Goal: Task Accomplishment & Management: Manage account settings

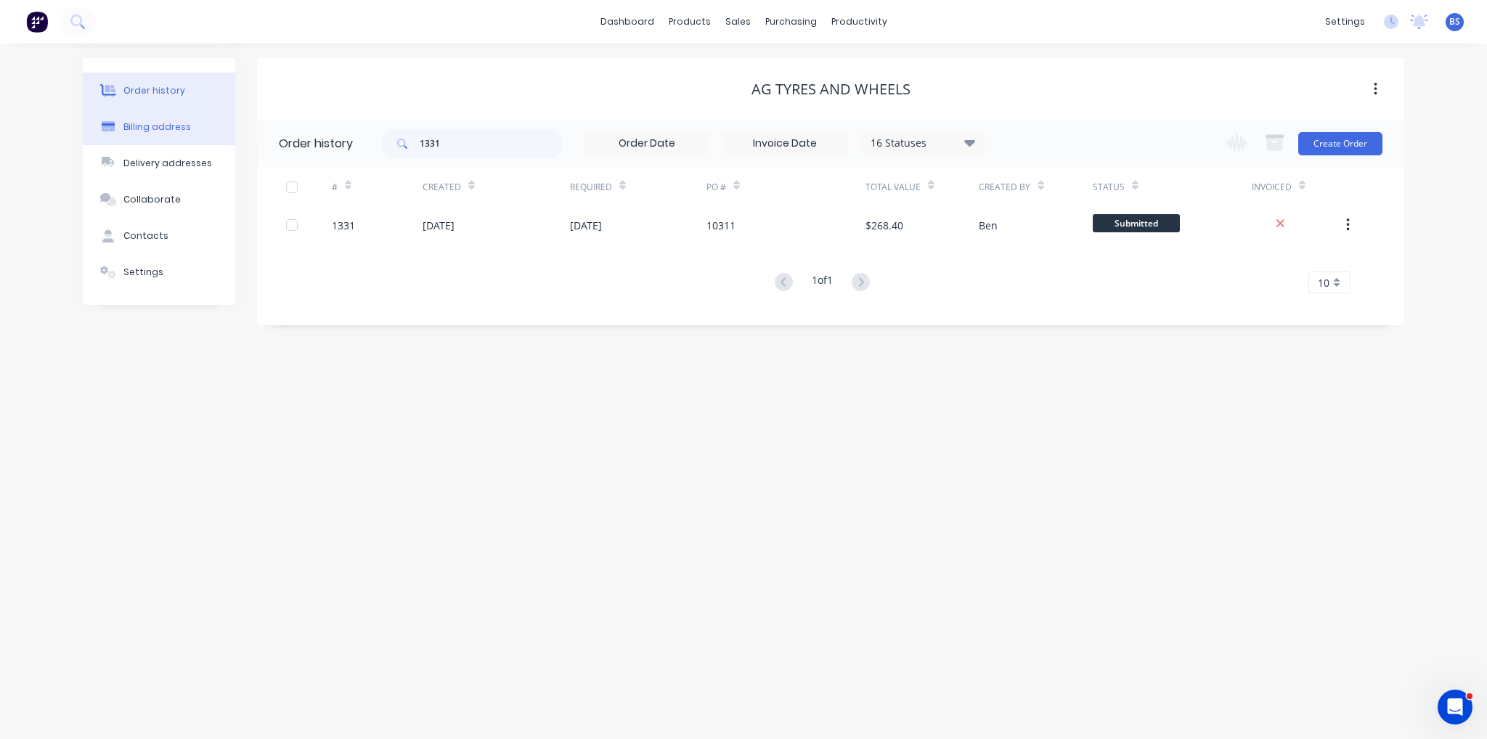
click at [166, 125] on div "Billing address" at bounding box center [157, 127] width 68 height 13
select select "AU"
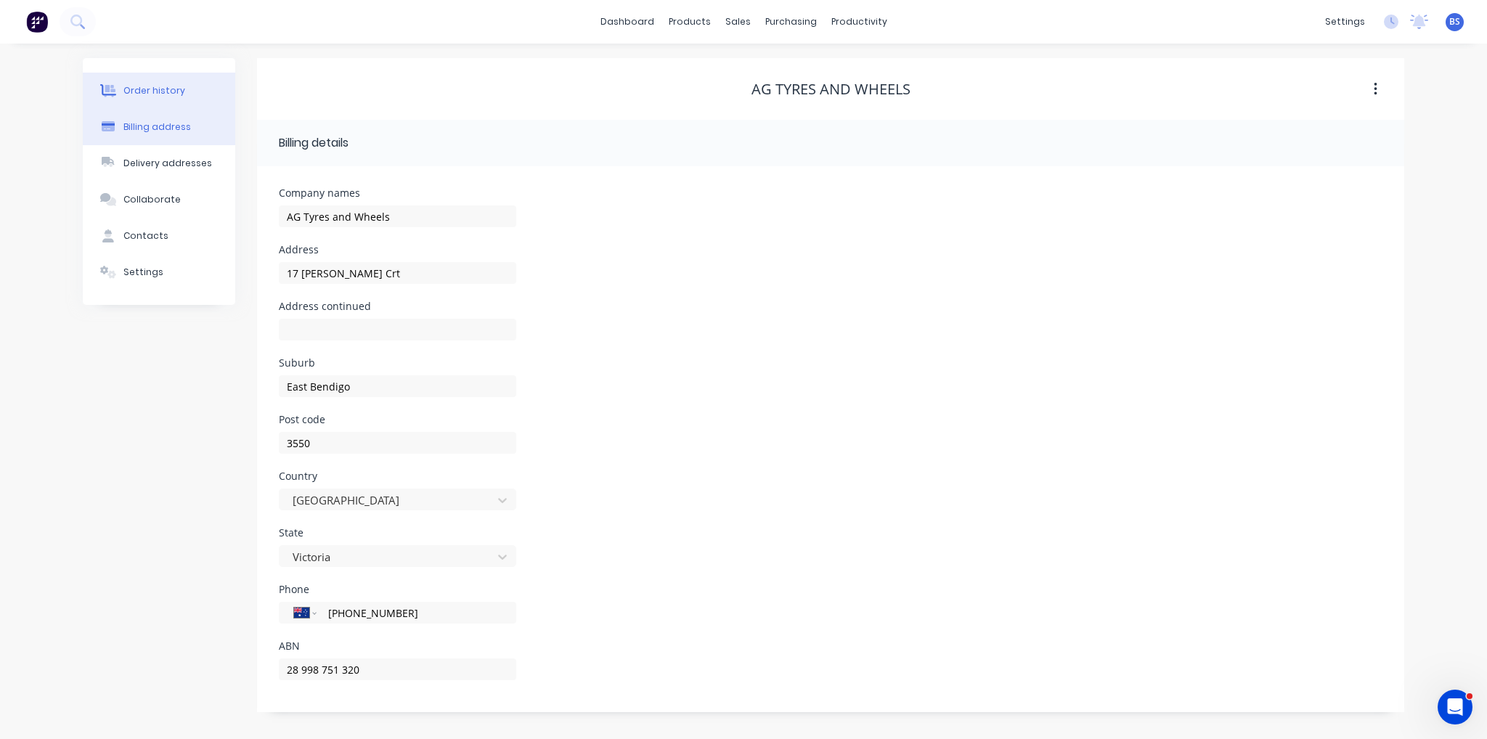
click at [164, 84] on div "Order history" at bounding box center [154, 90] width 62 height 13
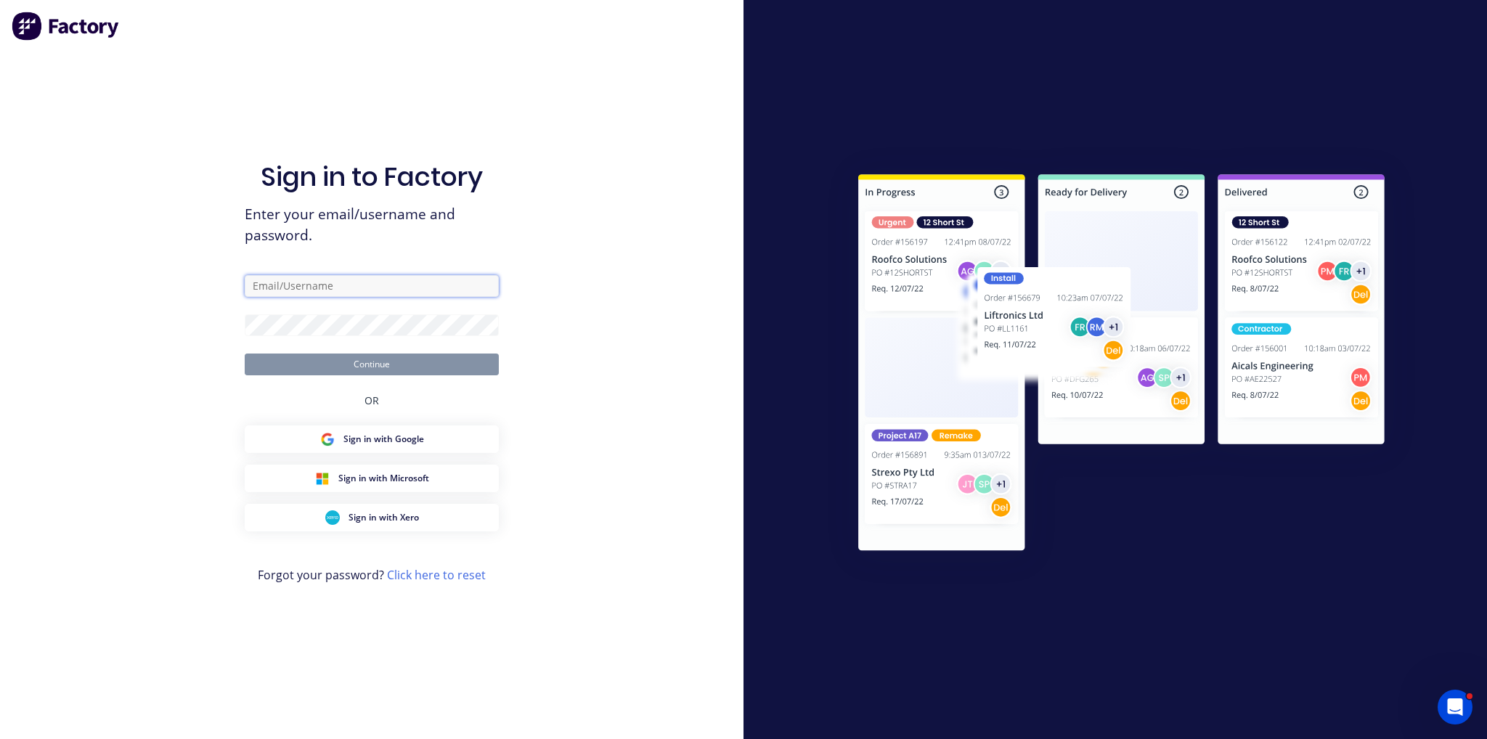
type input "ben@btengineeringvic.com.au"
click at [409, 359] on button "Continue" at bounding box center [372, 365] width 254 height 22
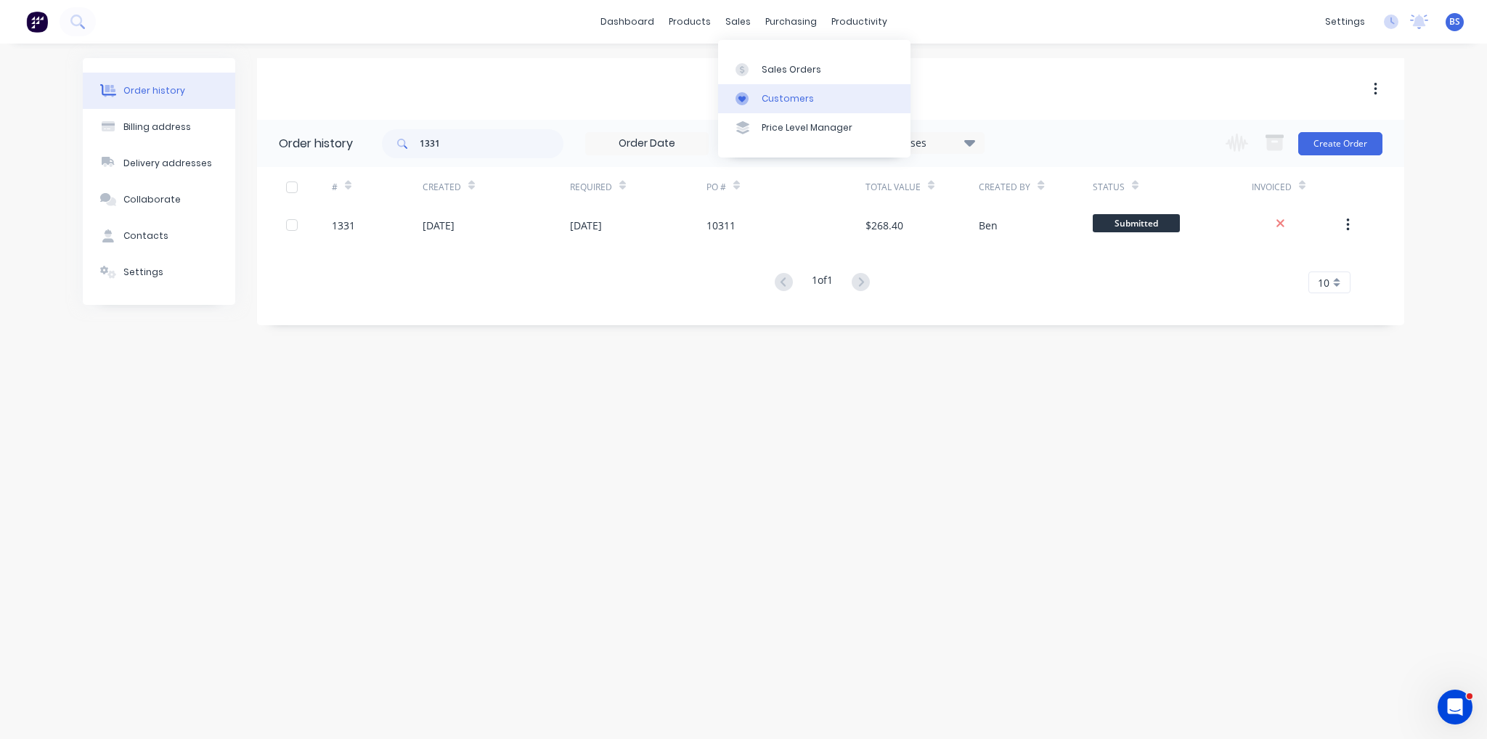
click at [787, 97] on div "Customers" at bounding box center [788, 98] width 52 height 13
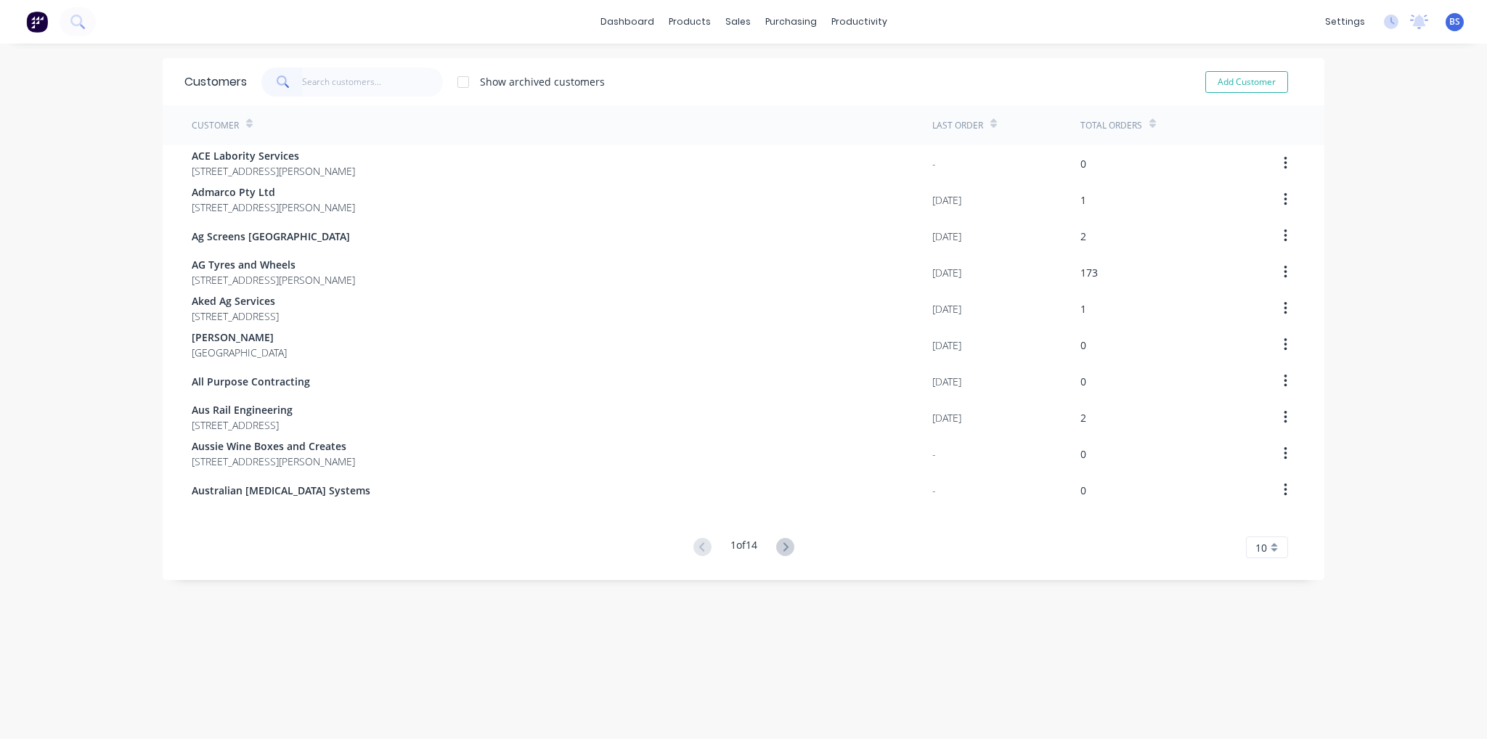
click at [352, 78] on input "text" at bounding box center [373, 82] width 142 height 29
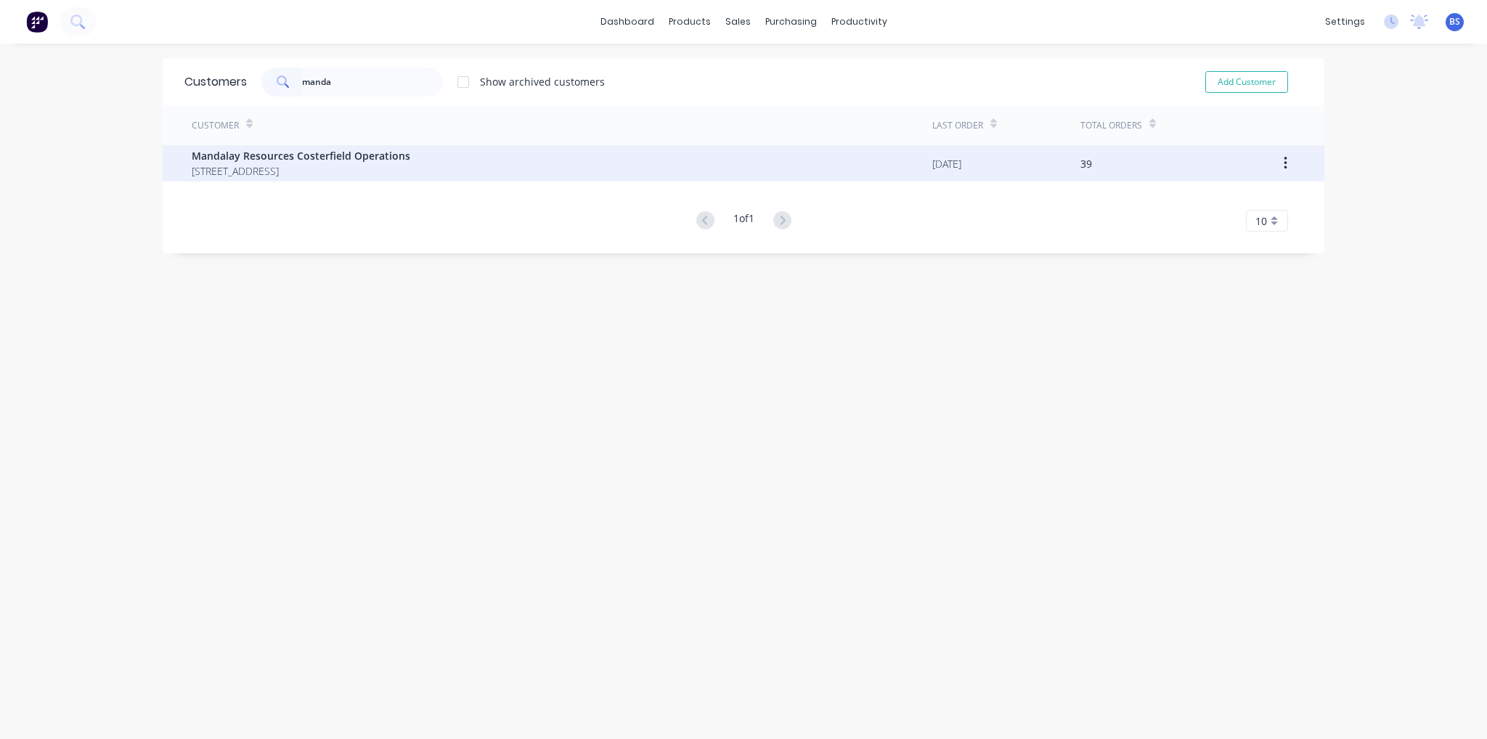
type input "manda"
click at [347, 154] on span "Mandalay Resources Costerfield Operations" at bounding box center [301, 155] width 219 height 15
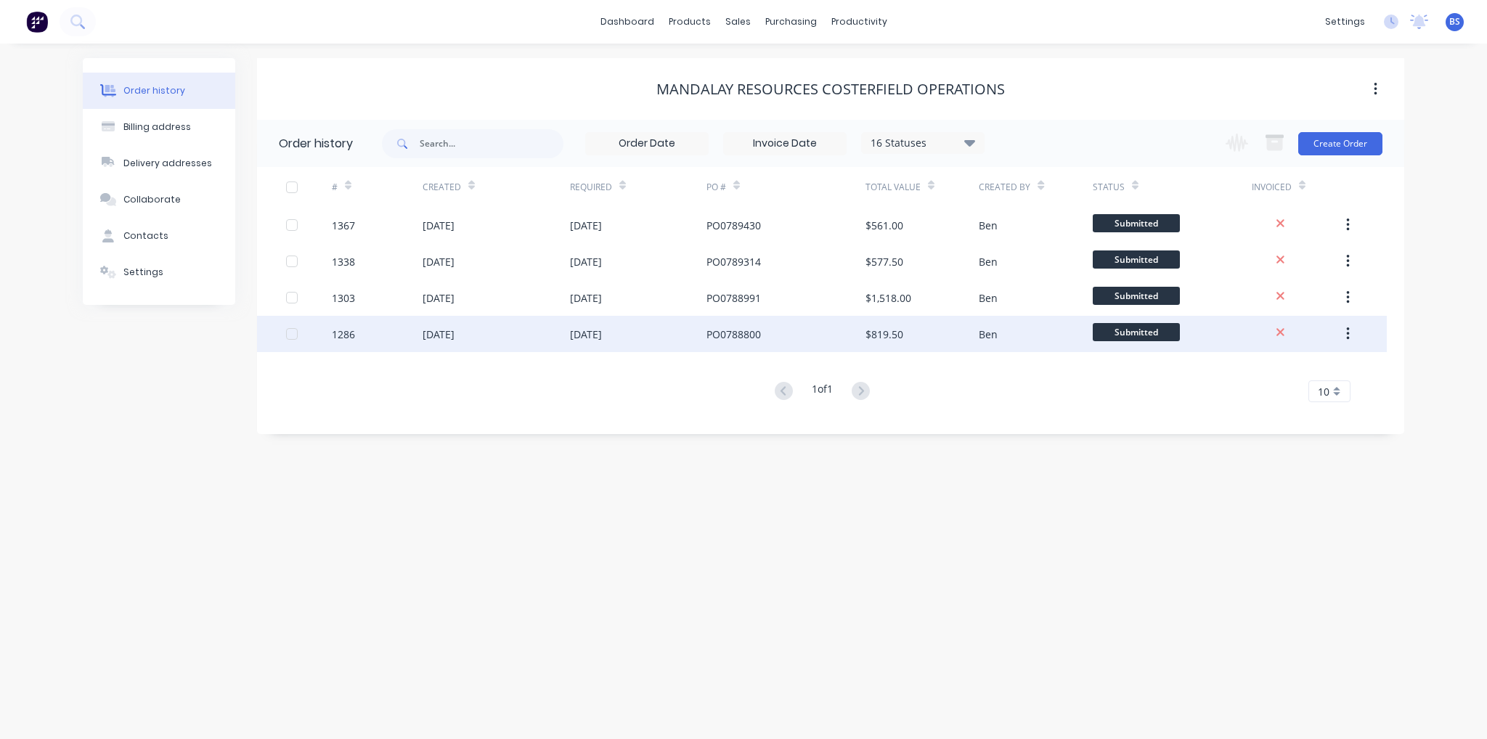
click at [576, 337] on div "29 Jul 2025" at bounding box center [586, 334] width 32 height 15
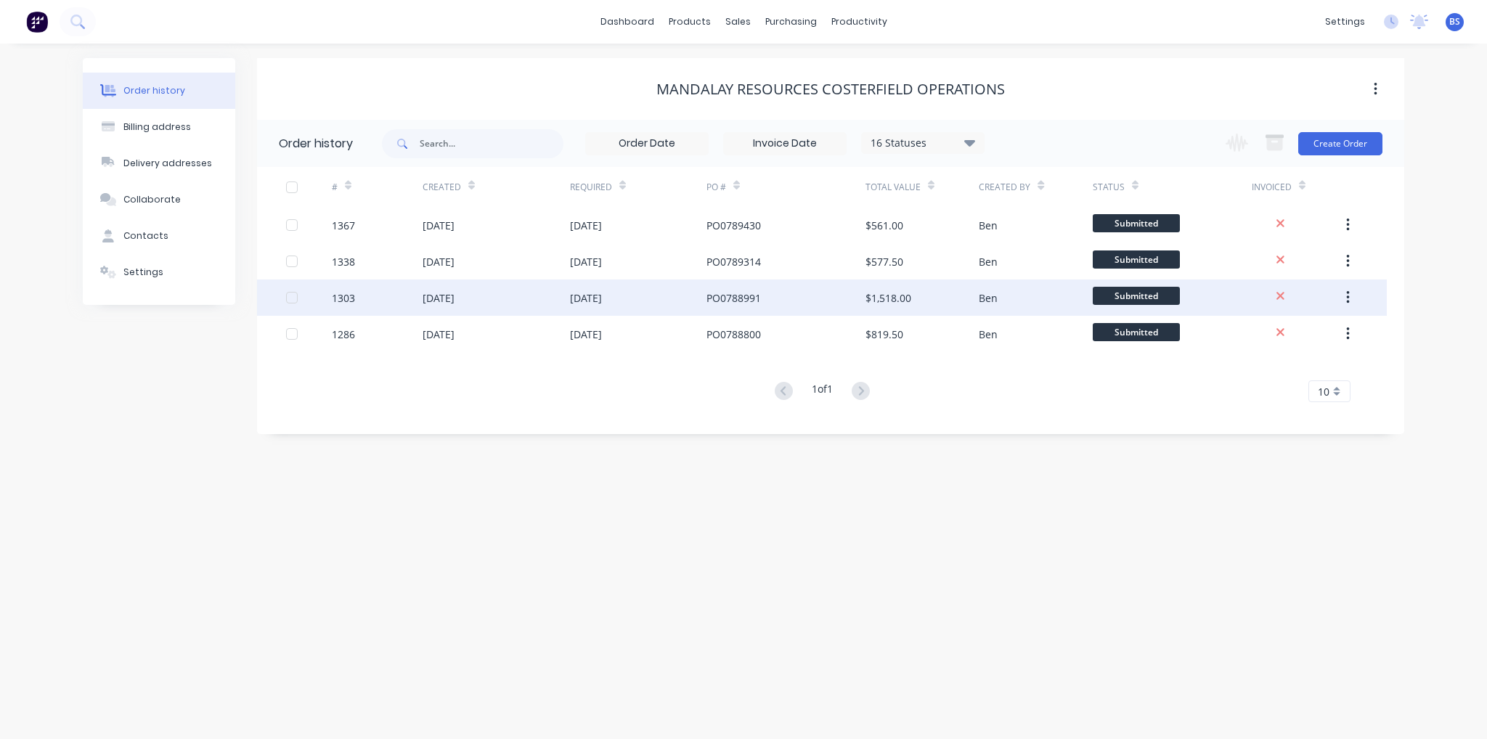
click at [488, 304] on div "05 Aug 2025" at bounding box center [496, 297] width 147 height 36
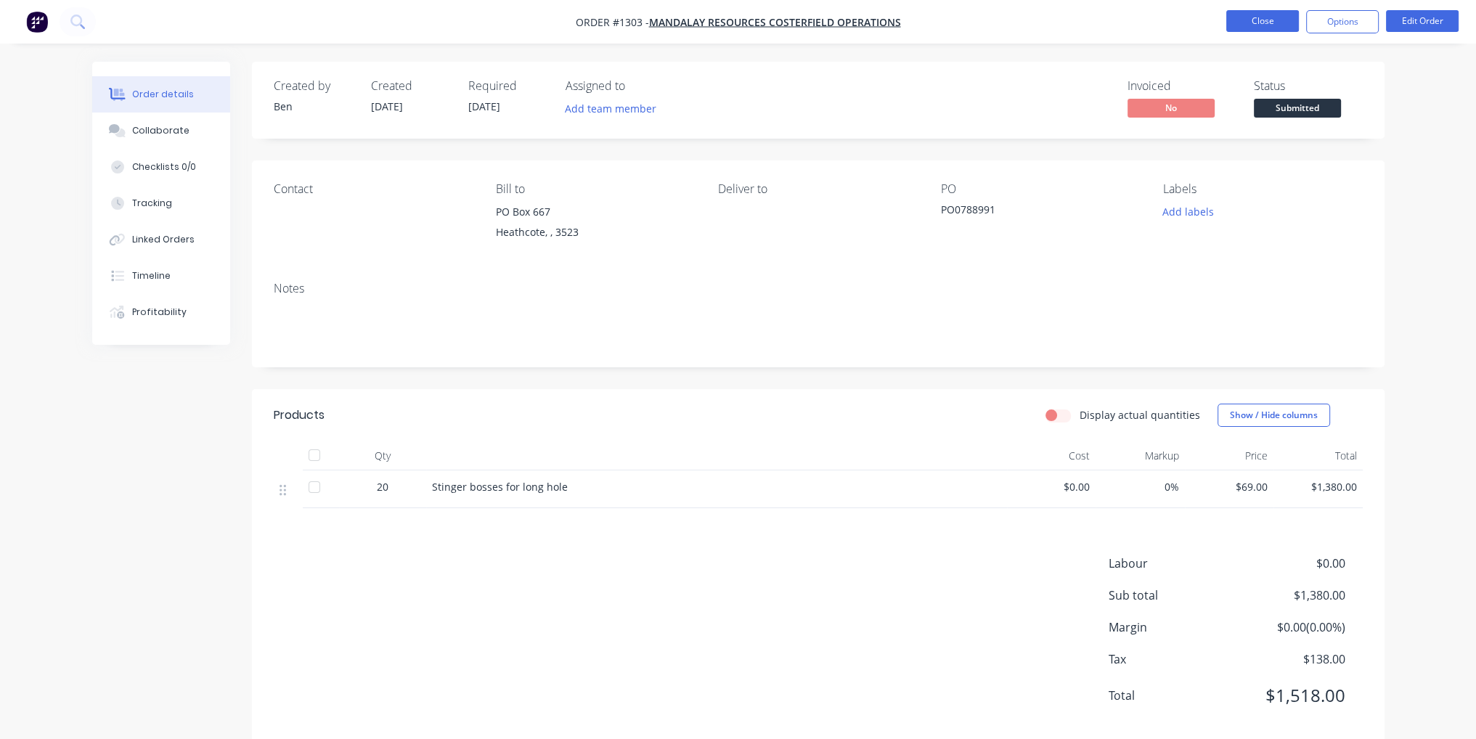
click at [1282, 14] on button "Close" at bounding box center [1262, 21] width 73 height 22
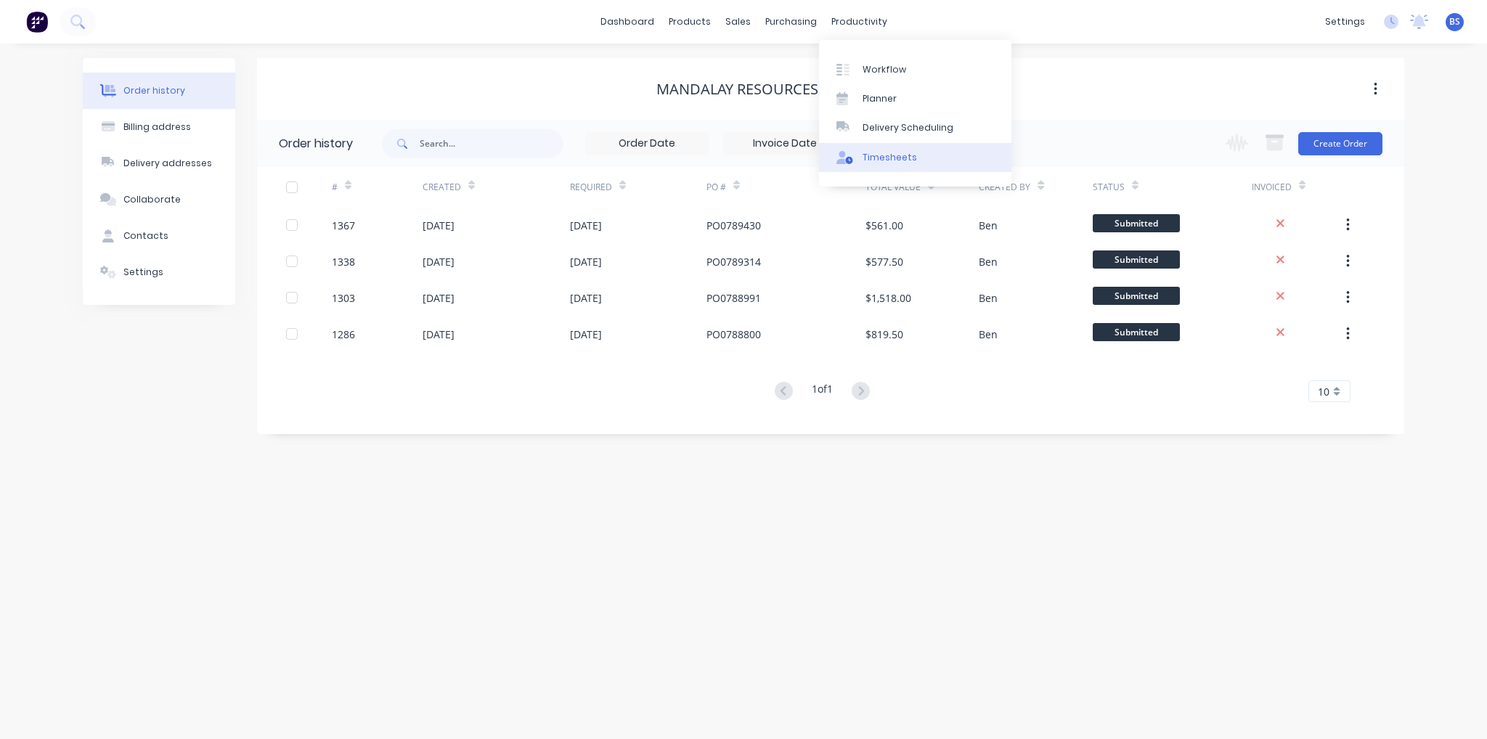
click at [905, 162] on div "Timesheets" at bounding box center [889, 157] width 54 height 13
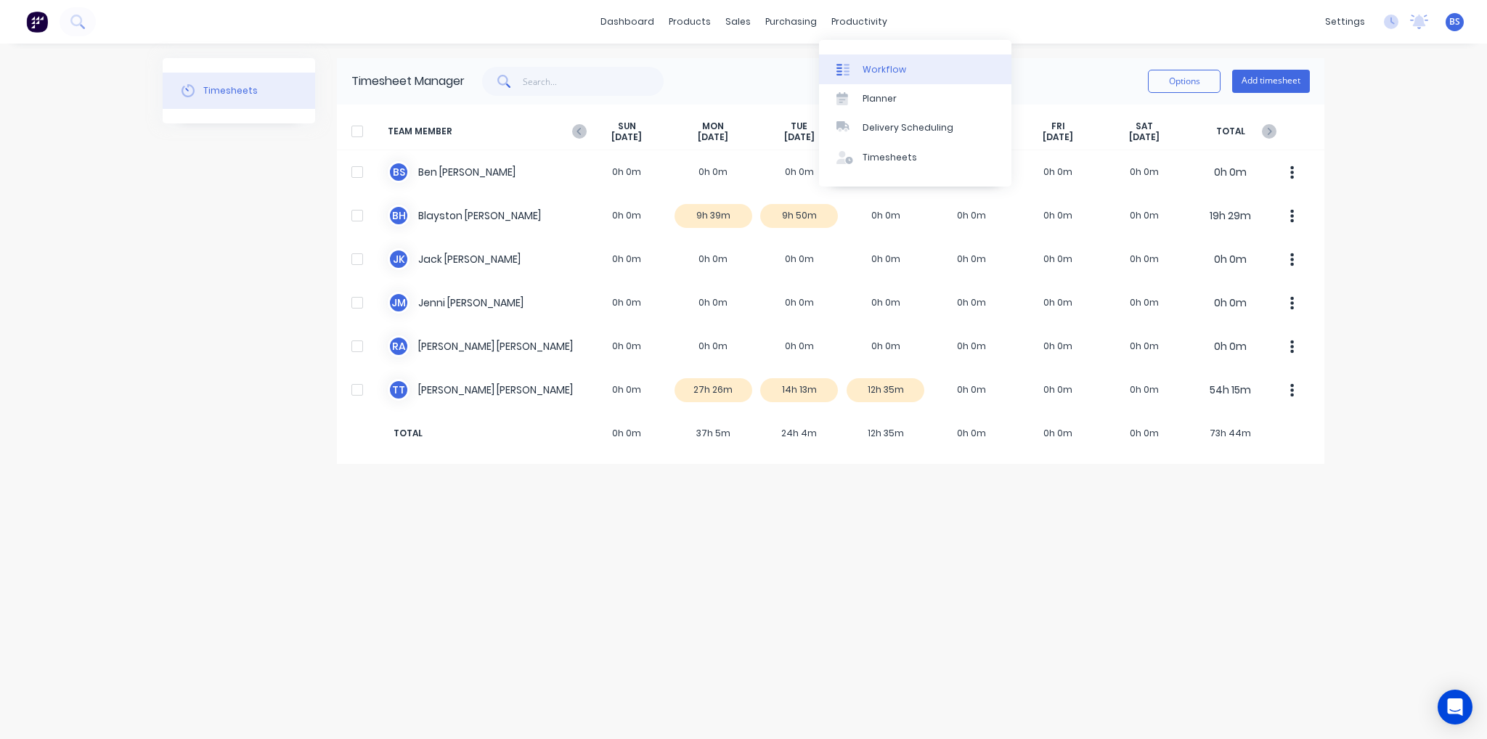
click at [877, 60] on link "Workflow" at bounding box center [915, 68] width 192 height 29
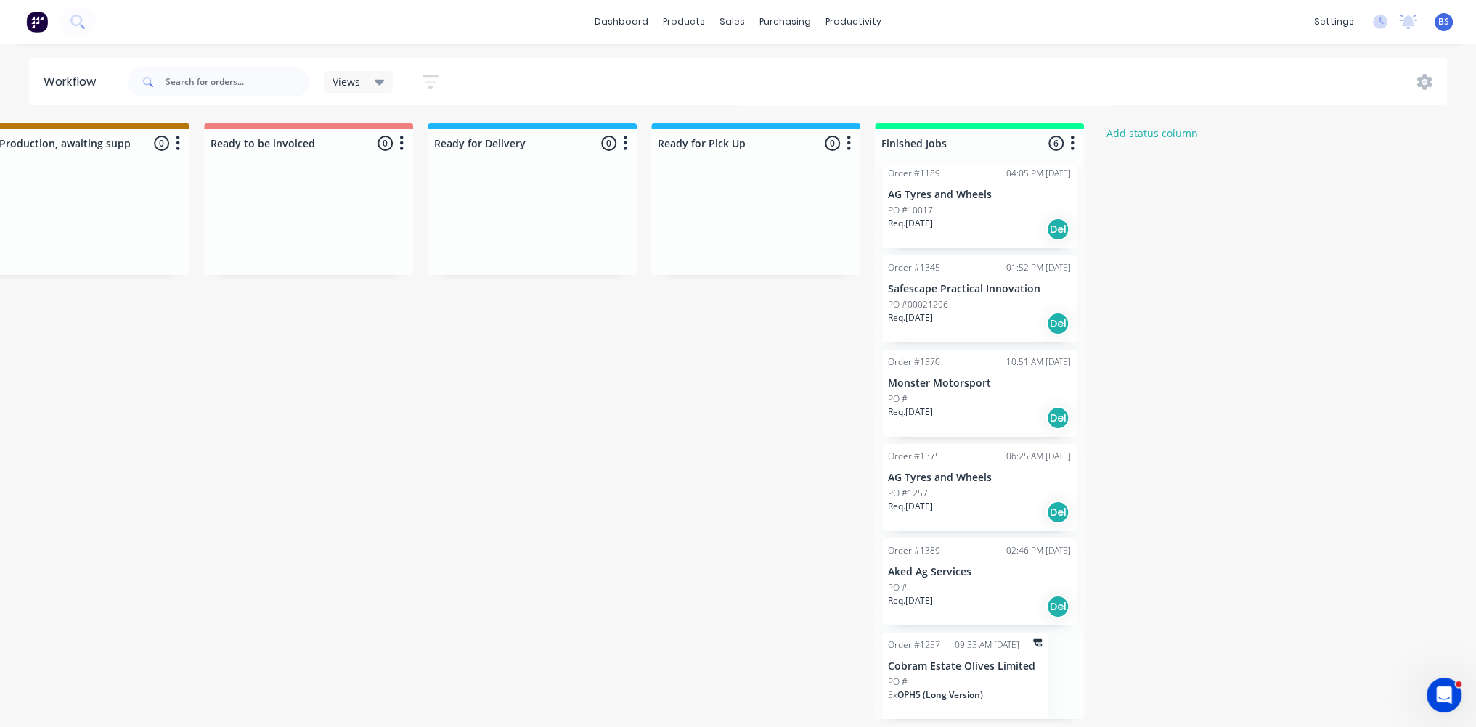
scroll to position [0, 945]
click at [893, 151] on div "Timesheets" at bounding box center [884, 157] width 54 height 13
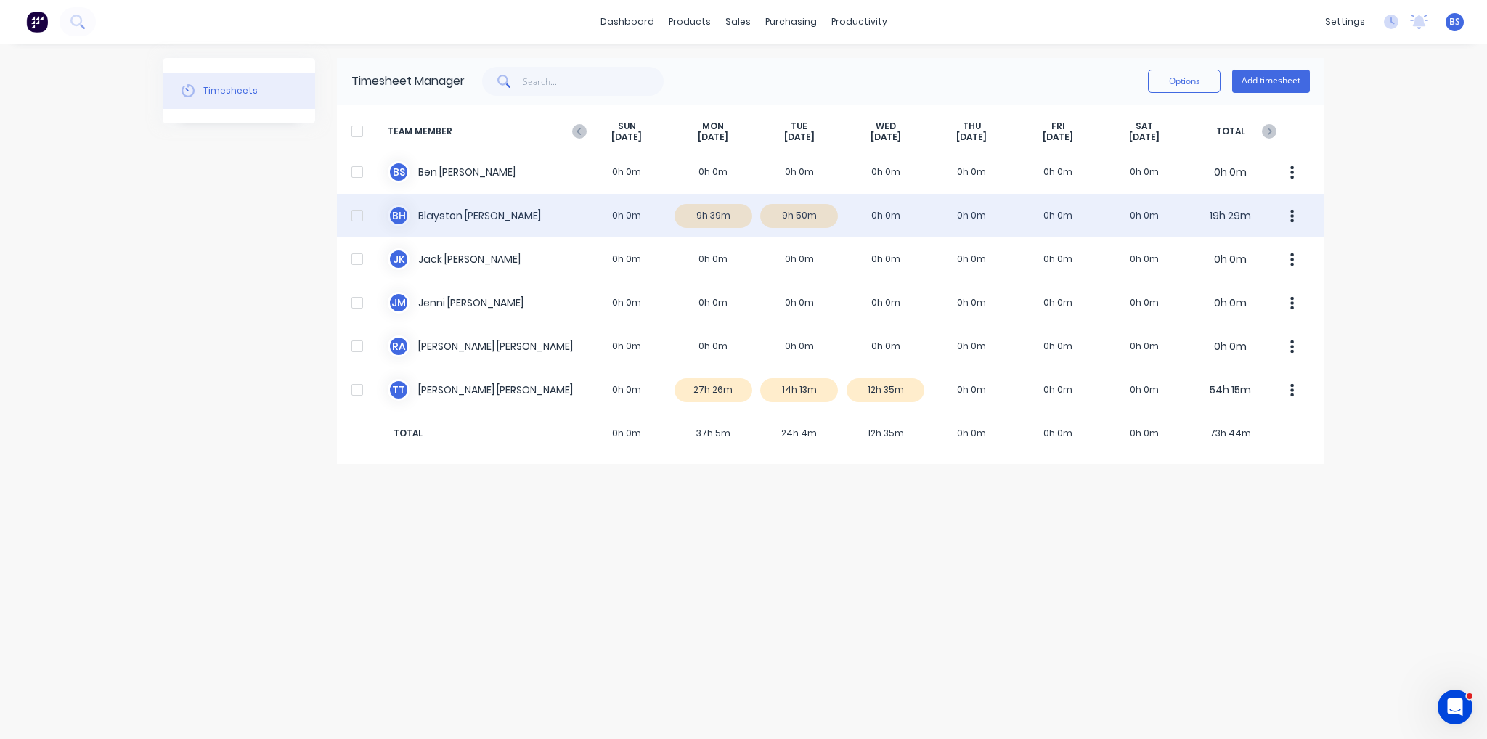
click at [789, 210] on div "B H Blayston [PERSON_NAME] 0h 0m 9h 39m 9h 50m 0h 0m 0h 0m 0h 0m 0h 0m 19h 29m" at bounding box center [830, 216] width 987 height 44
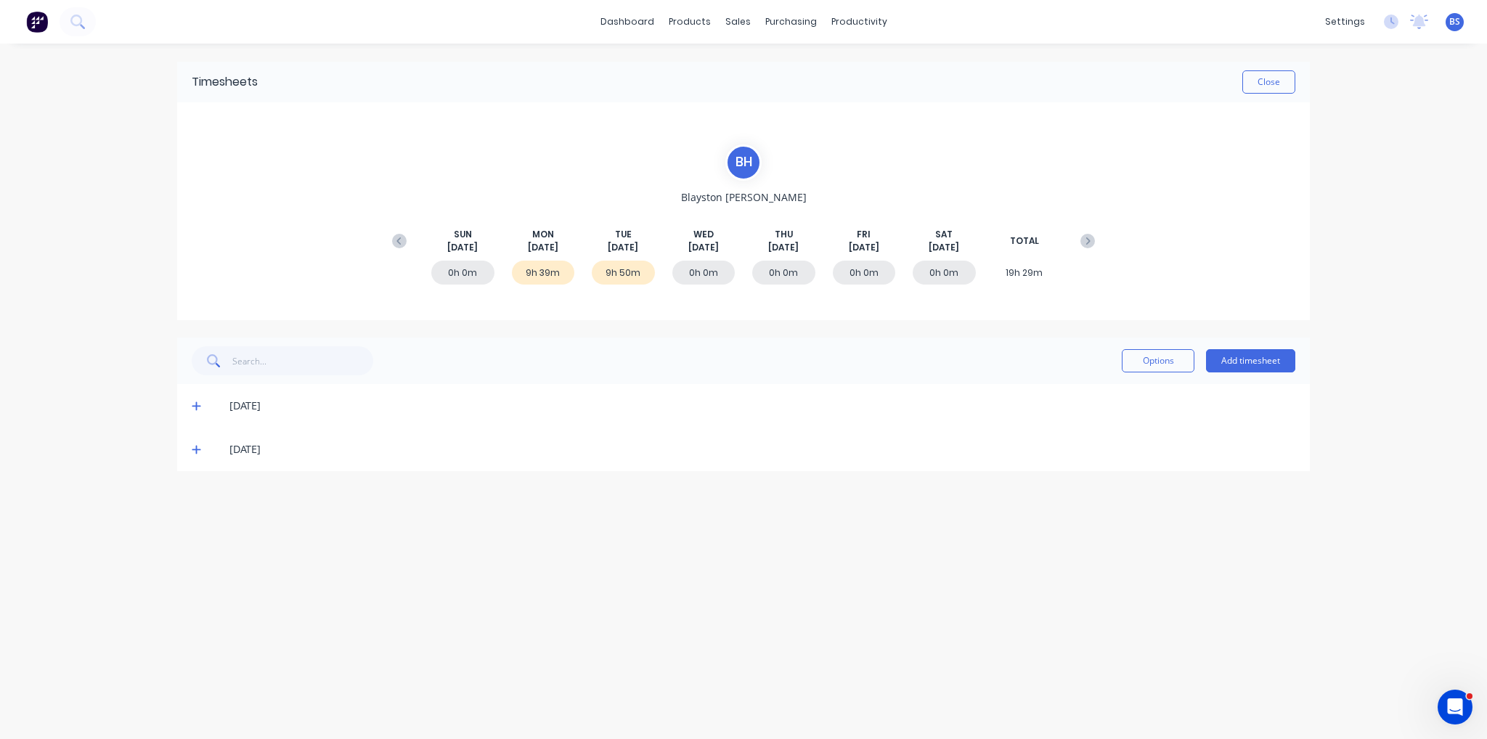
click at [195, 454] on icon at bounding box center [196, 449] width 9 height 10
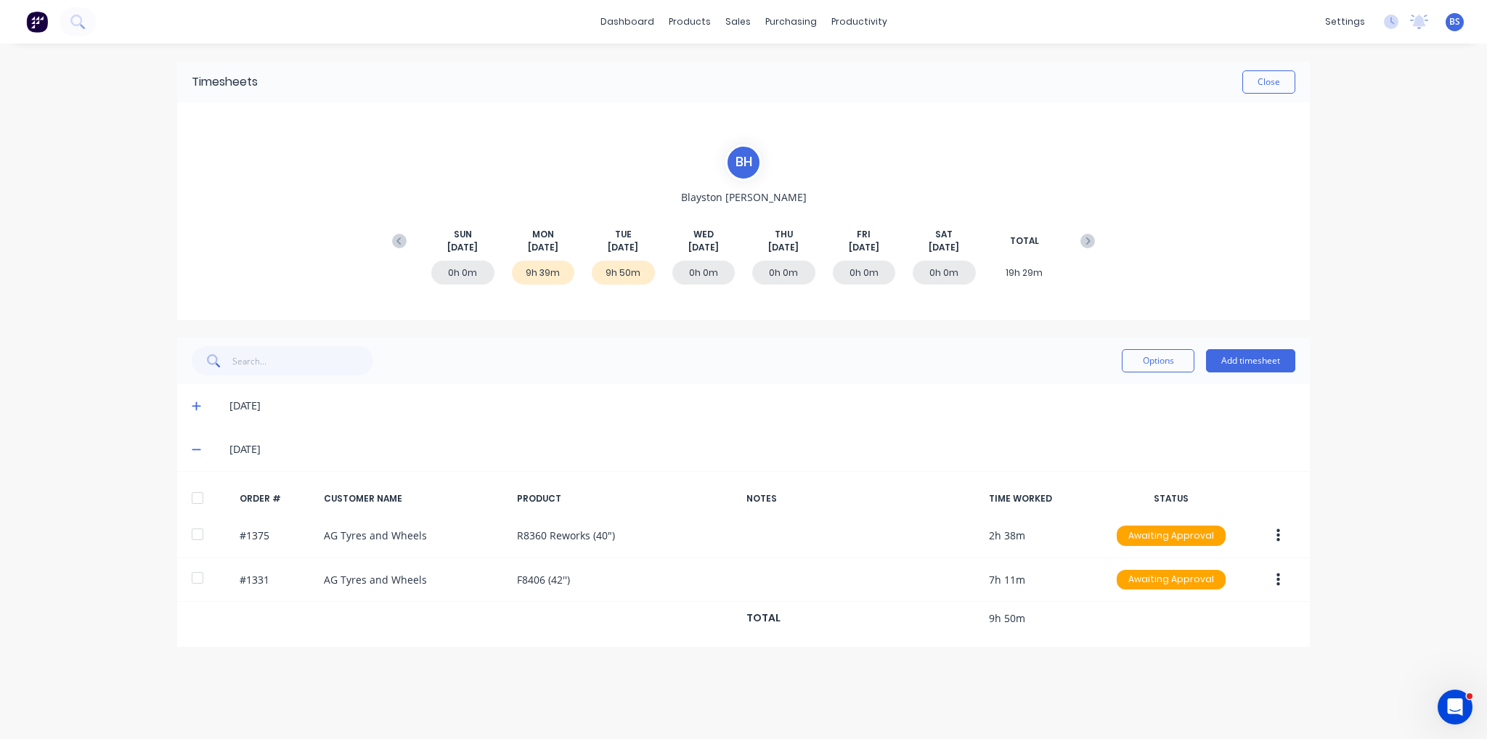
drag, startPoint x: 563, startPoint y: 87, endPoint x: 545, endPoint y: 85, distance: 18.3
drag, startPoint x: 545, startPoint y: 85, endPoint x: 731, endPoint y: 20, distance: 197.0
click at [731, 20] on div "sales" at bounding box center [738, 22] width 40 height 22
click at [777, 90] on link "Customers" at bounding box center [814, 98] width 192 height 29
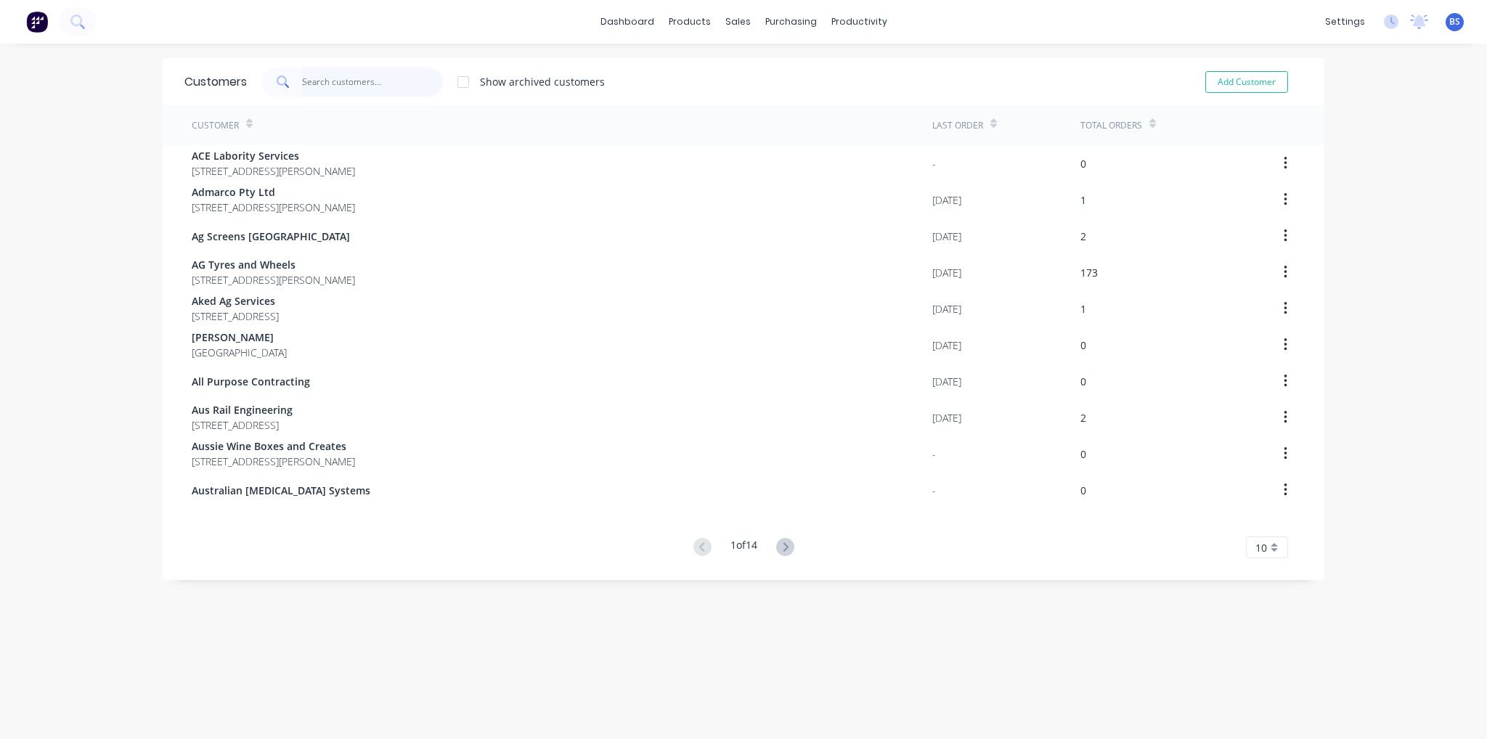
click at [325, 91] on input "text" at bounding box center [373, 82] width 142 height 29
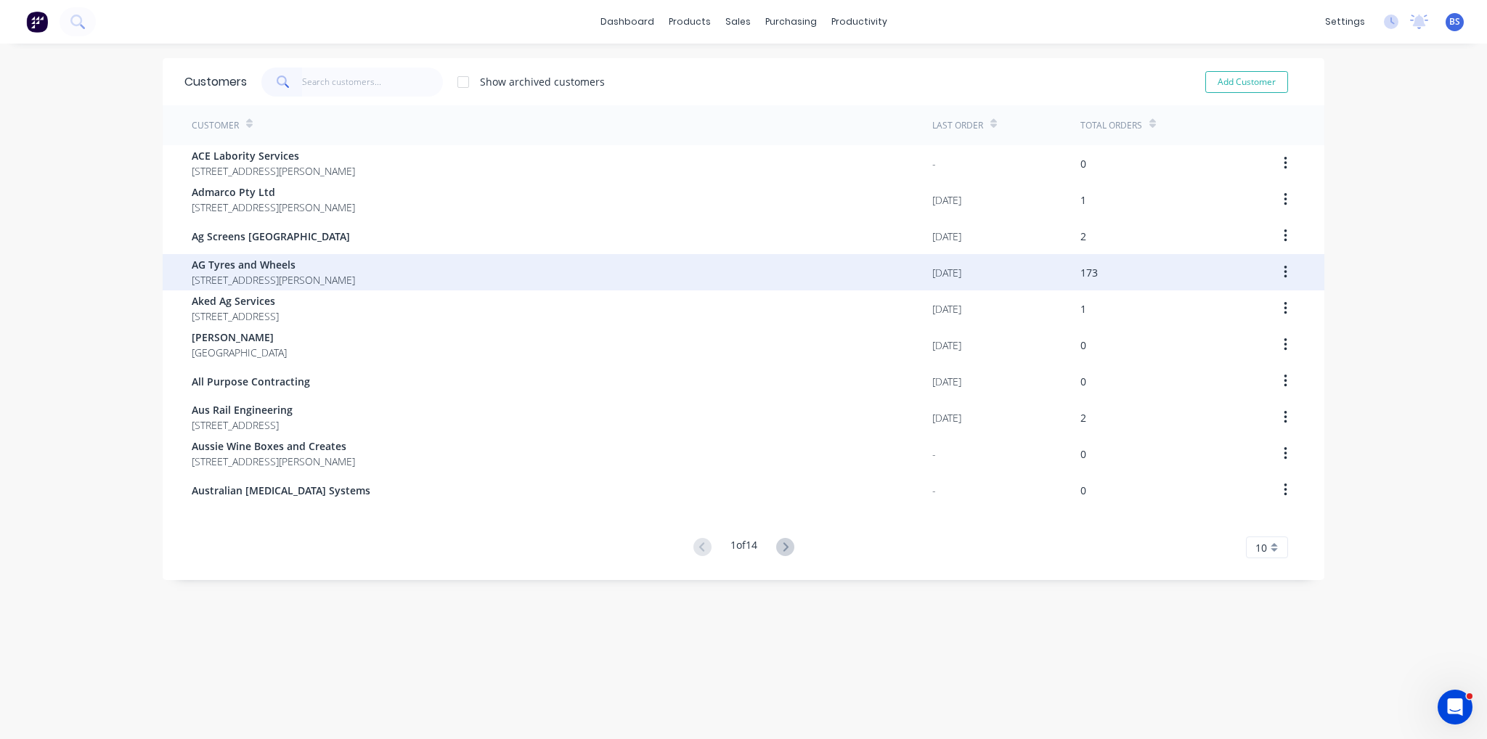
click at [297, 279] on span "[STREET_ADDRESS][PERSON_NAME]" at bounding box center [273, 279] width 163 height 15
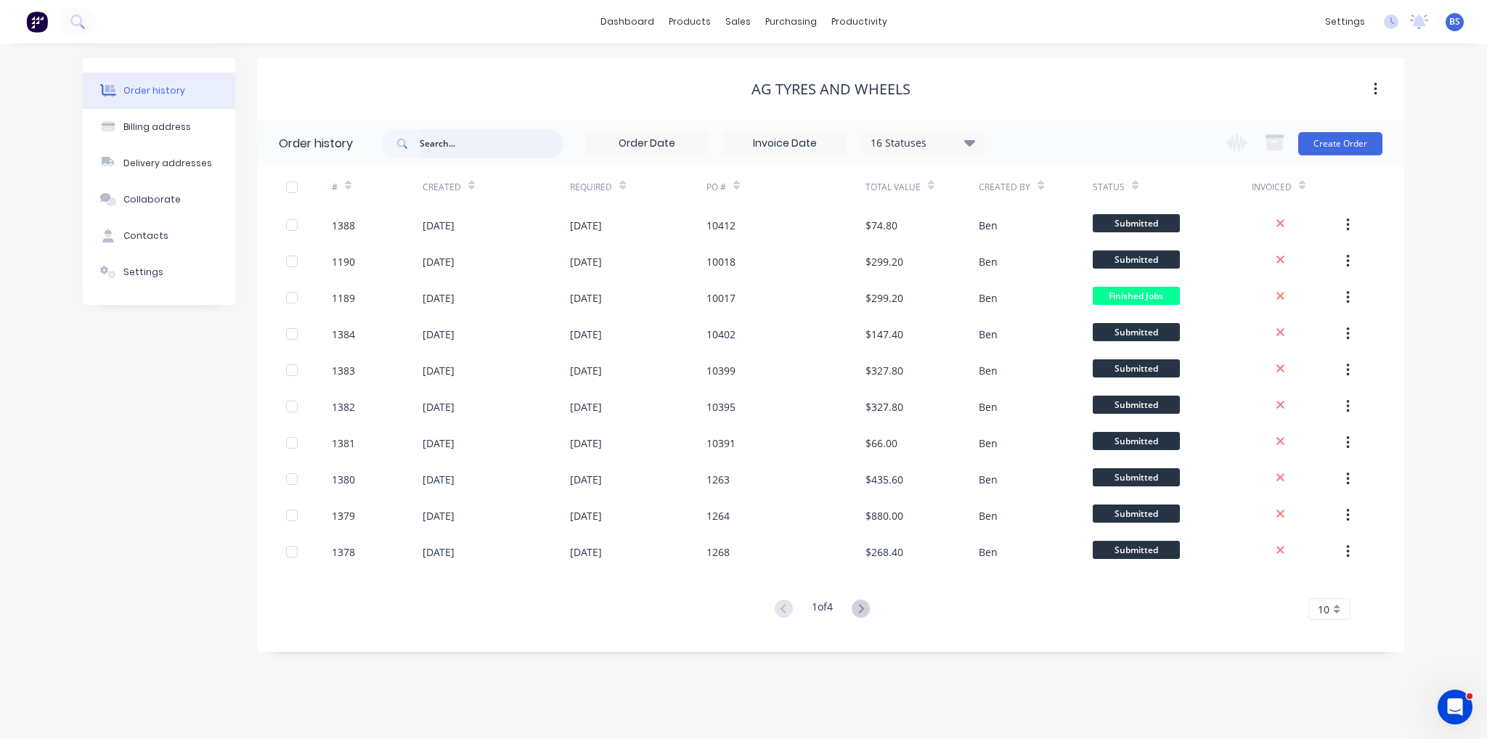
click at [483, 148] on input "text" at bounding box center [492, 143] width 144 height 29
type input "1331"
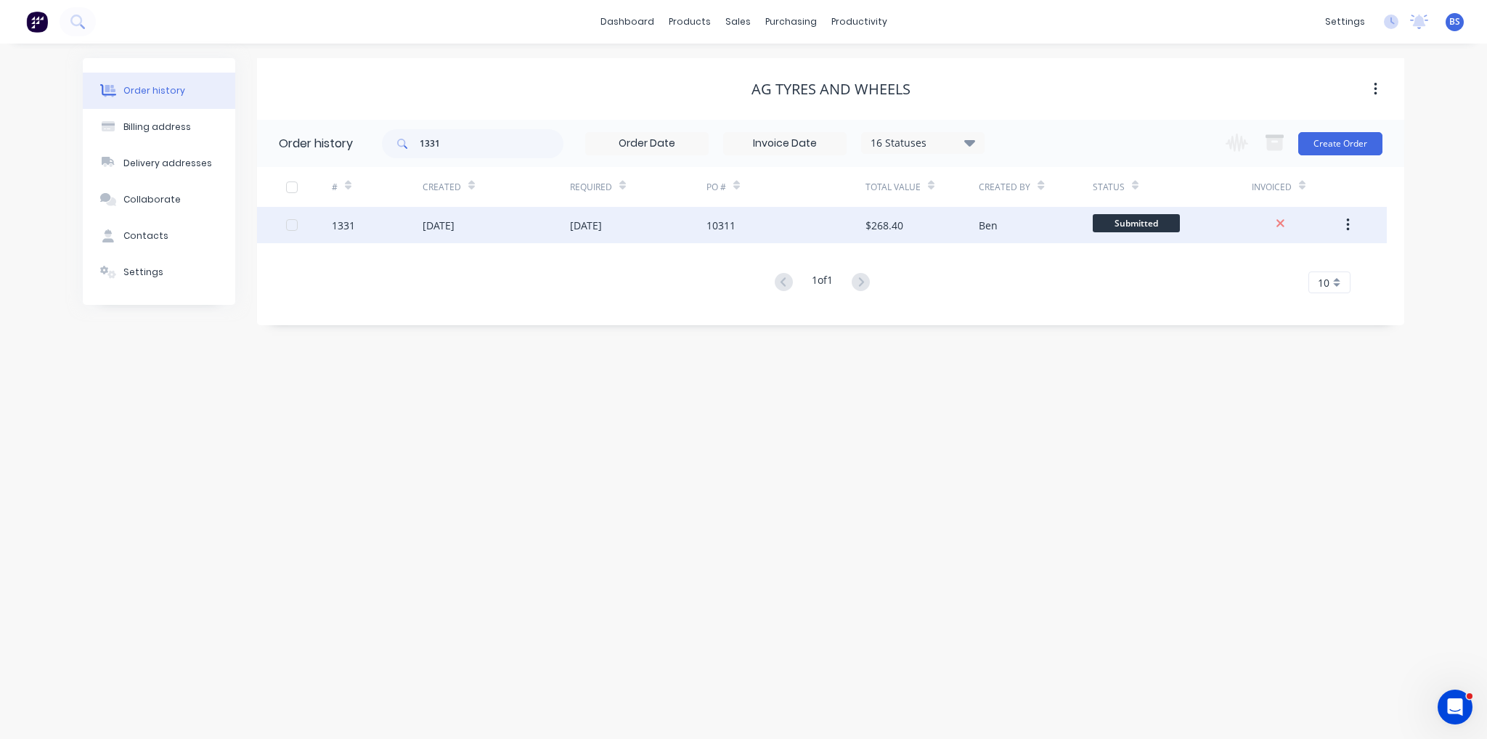
click at [485, 221] on div "[DATE]" at bounding box center [496, 225] width 147 height 36
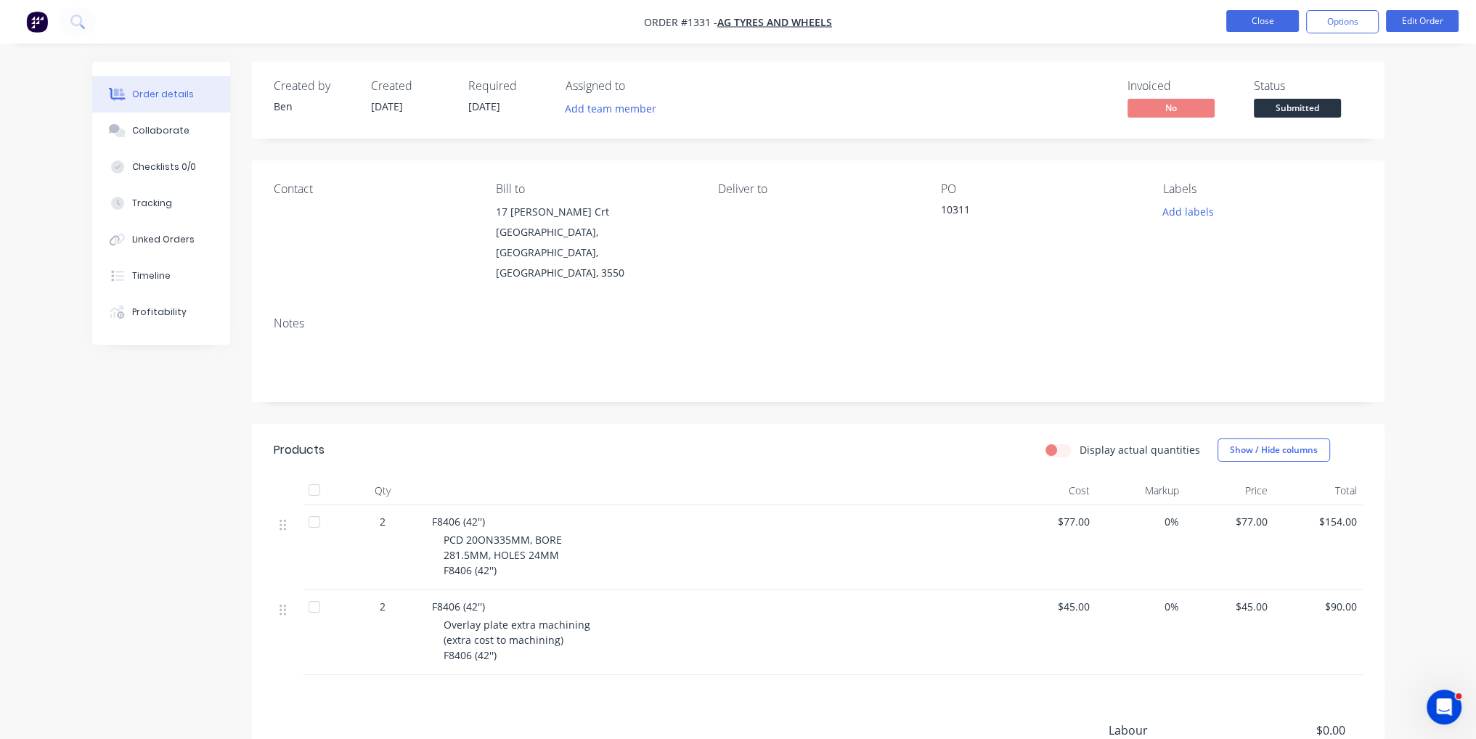
click at [1274, 11] on button "Close" at bounding box center [1262, 21] width 73 height 22
